Goal: Transaction & Acquisition: Obtain resource

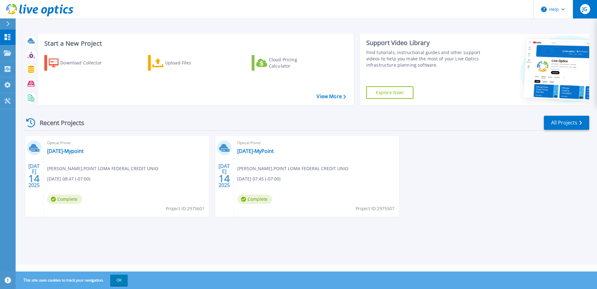
click at [583, 8] on span "JG" at bounding box center [584, 9] width 5 height 5
click at [84, 154] on link "[DATE]-Mypoint" at bounding box center [65, 151] width 37 height 6
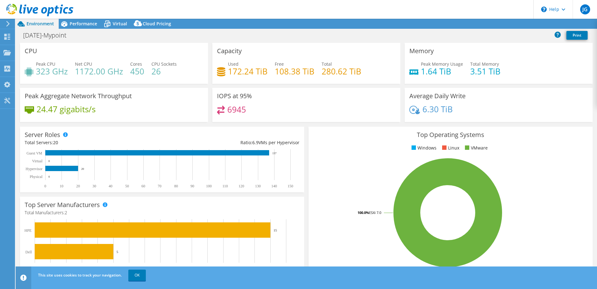
select select "USD"
click at [512, 22] on icon at bounding box center [513, 24] width 5 height 5
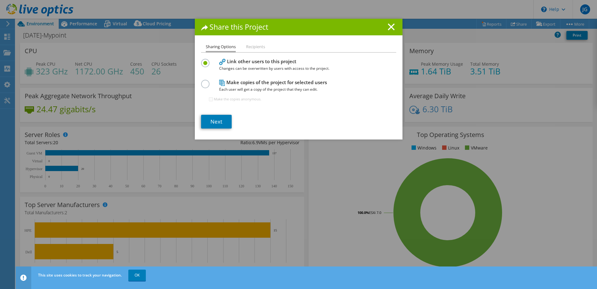
click at [205, 81] on label at bounding box center [206, 81] width 11 height 2
click at [0, 0] on input "radio" at bounding box center [0, 0] width 0 height 0
click at [215, 120] on link "Next" at bounding box center [216, 122] width 31 height 14
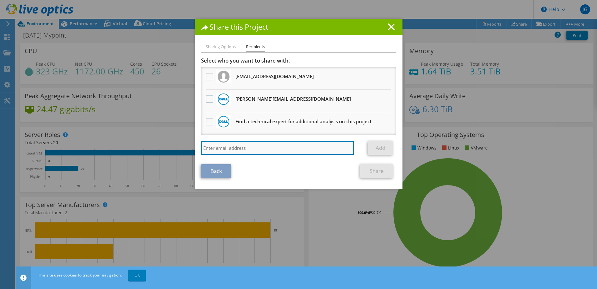
click at [226, 141] on input "search" at bounding box center [277, 148] width 153 height 14
type input "jcarreno@lightedge.com"
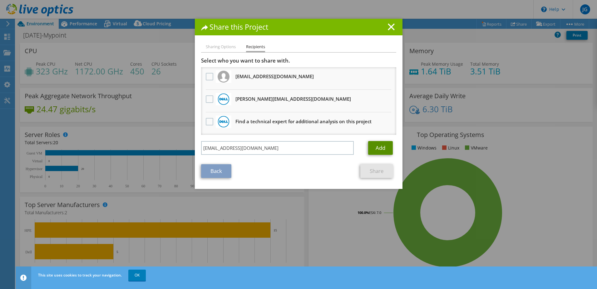
click at [381, 147] on link "Add" at bounding box center [380, 148] width 25 height 14
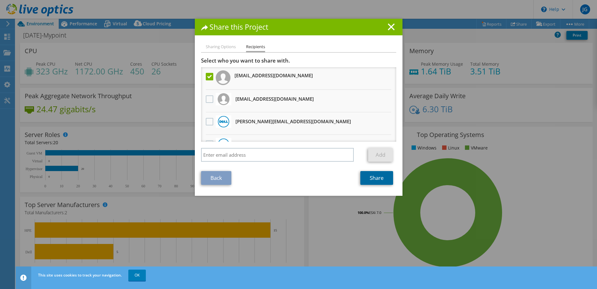
click at [373, 180] on link "Share" at bounding box center [376, 178] width 33 height 14
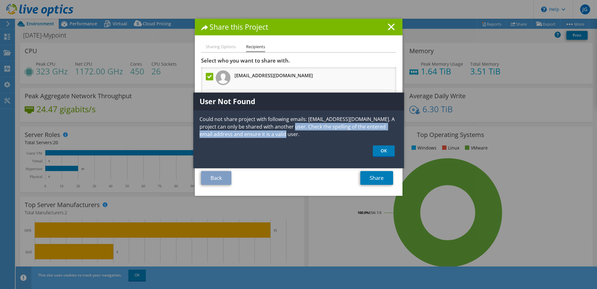
drag, startPoint x: 280, startPoint y: 126, endPoint x: 359, endPoint y: 133, distance: 80.3
click at [359, 133] on p "Could not share project with following emails: jcarreno@lightedge.com. A projec…" at bounding box center [298, 126] width 211 height 22
drag, startPoint x: 359, startPoint y: 133, endPoint x: 381, endPoint y: 150, distance: 27.0
click at [381, 150] on link "OK" at bounding box center [384, 151] width 22 height 12
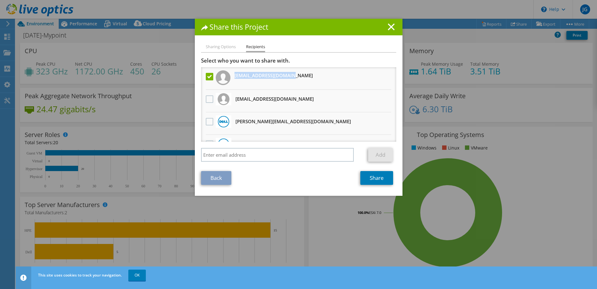
drag, startPoint x: 296, startPoint y: 77, endPoint x: 233, endPoint y: 78, distance: 63.4
click at [233, 78] on li "jcarreno@lightedge.com" at bounding box center [298, 78] width 195 height 22
copy h3 "jcarreno@lightedge.com"
click at [218, 178] on link "Back" at bounding box center [216, 178] width 30 height 14
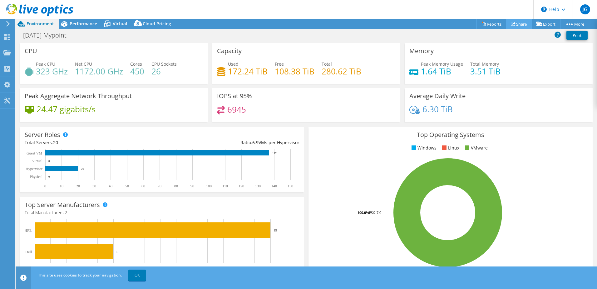
click at [519, 25] on link "Share" at bounding box center [519, 24] width 26 height 10
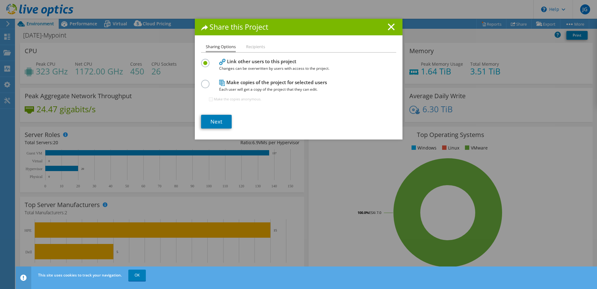
click at [255, 45] on li "Recipients" at bounding box center [255, 47] width 19 height 8
click at [388, 27] on line at bounding box center [391, 27] width 6 height 6
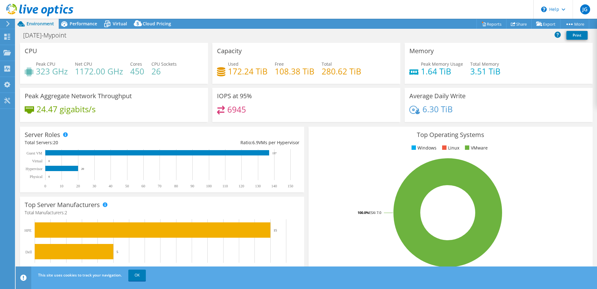
click at [8, 24] on icon at bounding box center [8, 24] width 5 height 6
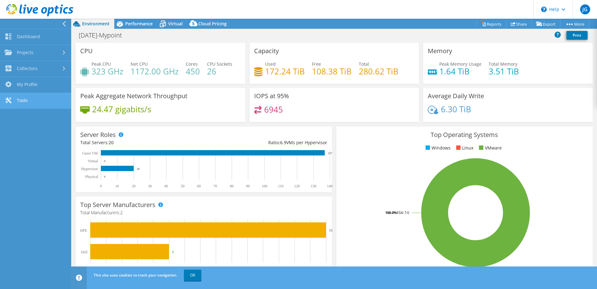
click at [25, 97] on link "Tools" at bounding box center [35, 101] width 71 height 16
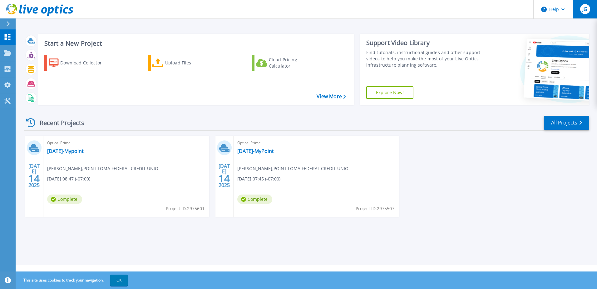
click at [578, 10] on button "JG" at bounding box center [585, 9] width 24 height 18
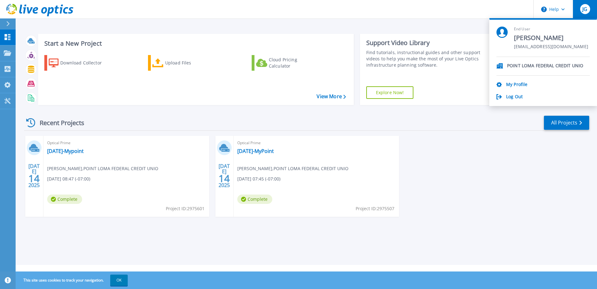
click at [482, 18] on header "Help JG End User JEROMY GIACOSA jgiacosa@mypointcu.com POINT LOMA FEDERAL CREDI…" at bounding box center [298, 9] width 597 height 19
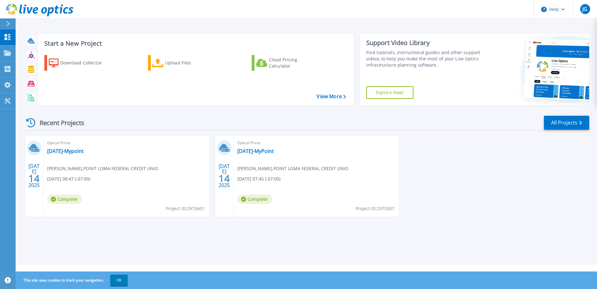
click at [68, 154] on div "Optical Prime 2025-07-14-Mypoint JEROMY GIACOSA , POINT LOMA FEDERAL CREDIT UNI…" at bounding box center [126, 176] width 166 height 81
click at [69, 150] on link "2025-07-14-Mypoint" at bounding box center [65, 151] width 37 height 6
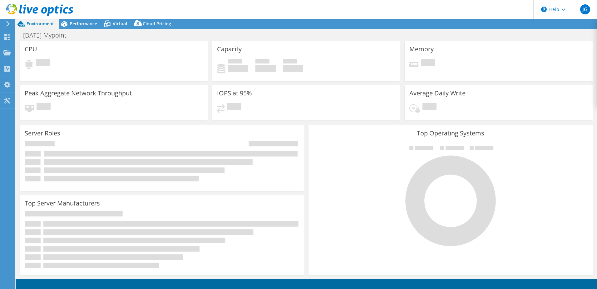
select select "USD"
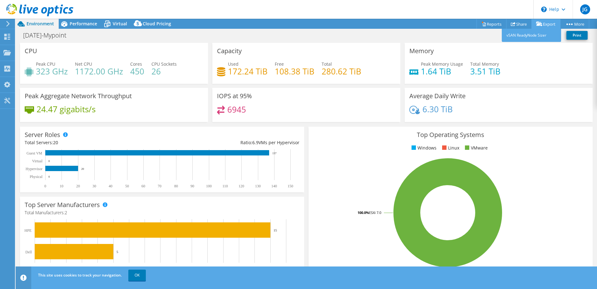
click at [543, 25] on link "Export" at bounding box center [546, 24] width 29 height 10
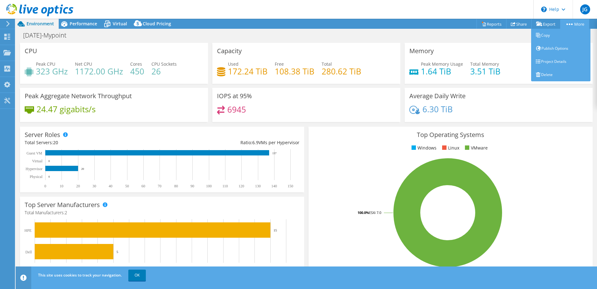
click at [571, 25] on link "More" at bounding box center [574, 24] width 29 height 10
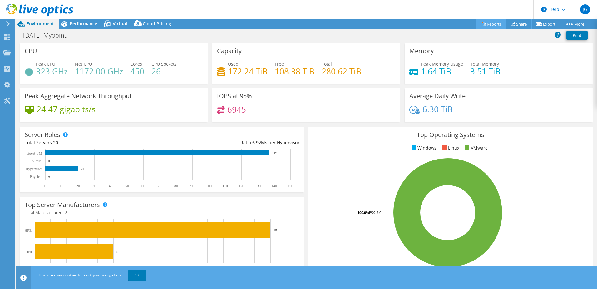
click at [485, 26] on link "Reports" at bounding box center [492, 24] width 30 height 10
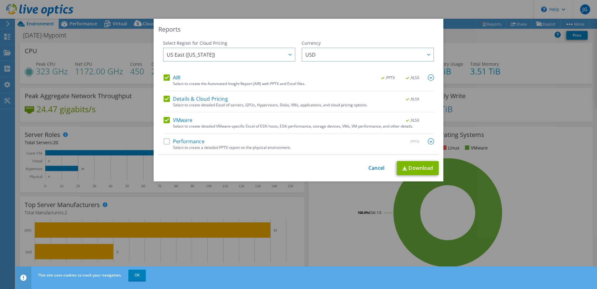
click at [170, 144] on label "Performance" at bounding box center [184, 141] width 41 height 6
click at [0, 0] on input "Performance" at bounding box center [0, 0] width 0 height 0
click at [415, 168] on link "Download" at bounding box center [418, 168] width 42 height 14
